Goal: Task Accomplishment & Management: Manage account settings

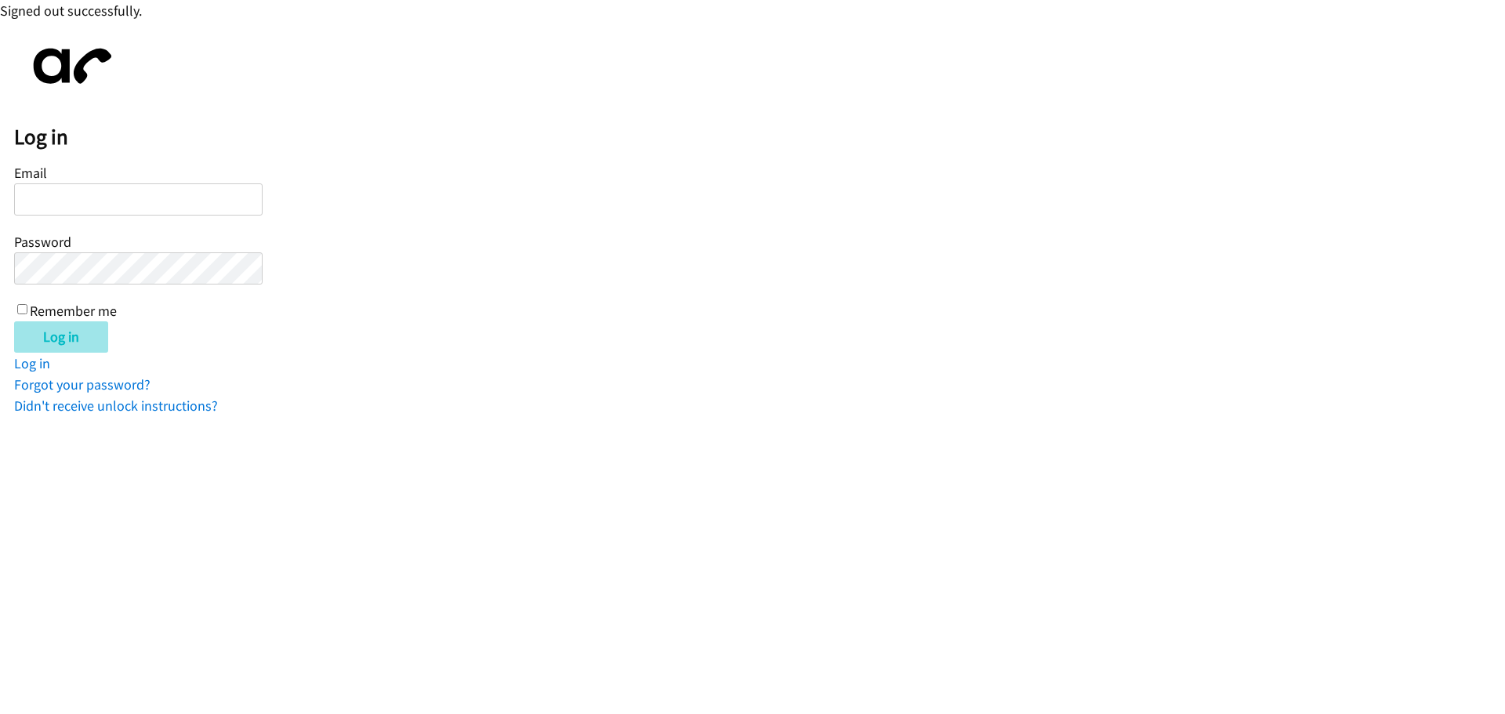
type input "[EMAIL_ADDRESS][DOMAIN_NAME]"
click at [69, 336] on input "Log in" at bounding box center [61, 336] width 94 height 31
type input "[EMAIL_ADDRESS][DOMAIN_NAME]"
click at [71, 336] on input "Log in" at bounding box center [61, 336] width 94 height 31
type input "[EMAIL_ADDRESS][DOMAIN_NAME]"
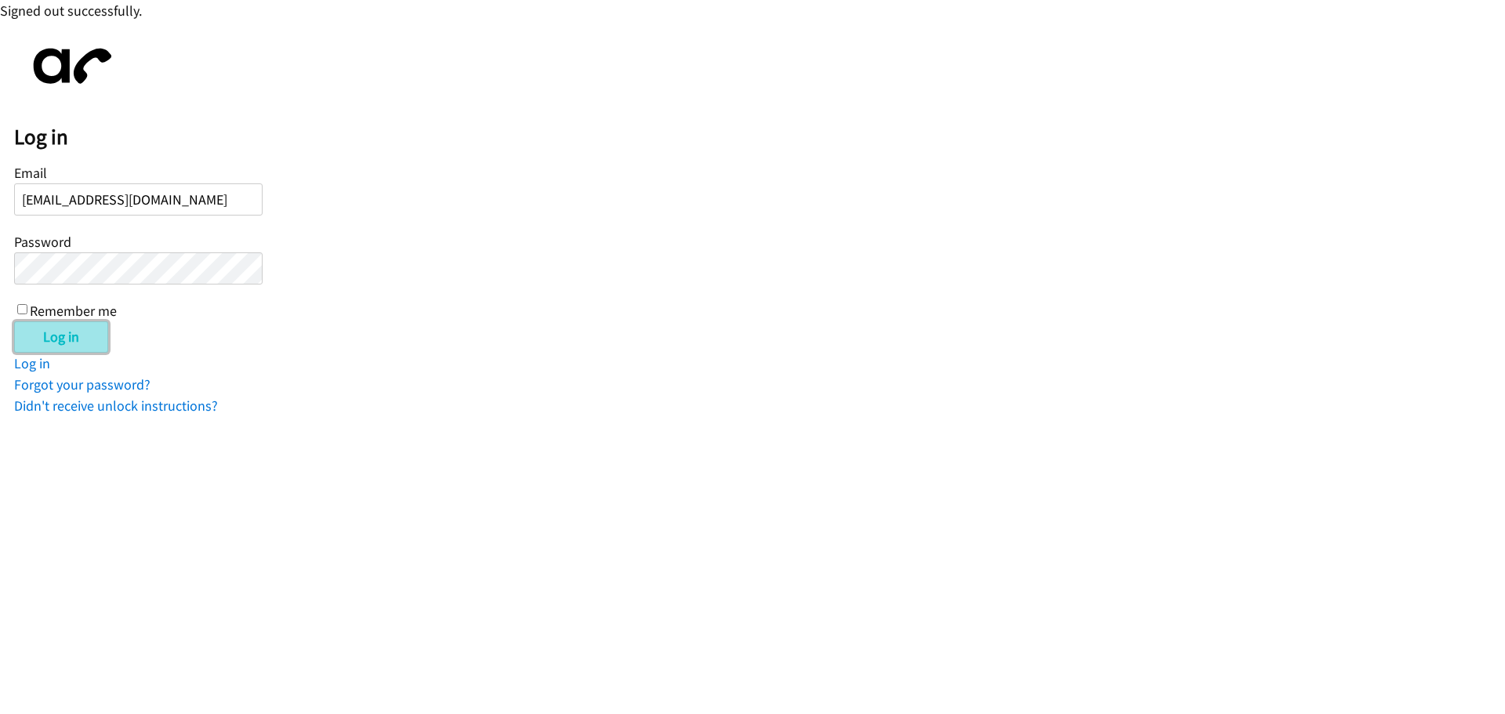
click at [28, 331] on input "Log in" at bounding box center [61, 336] width 94 height 31
